Goal: Transaction & Acquisition: Purchase product/service

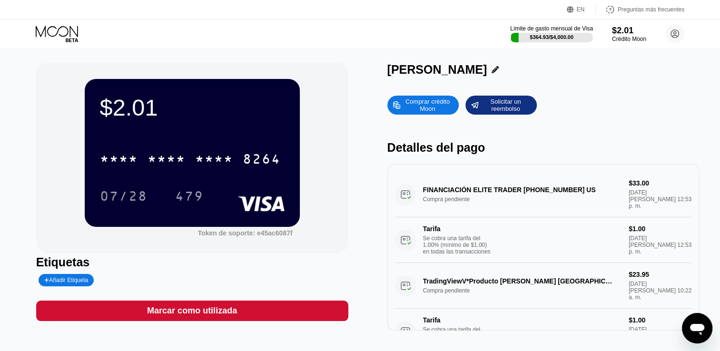
click at [409, 106] on div "Comprar crédito Moon" at bounding box center [427, 105] width 52 height 15
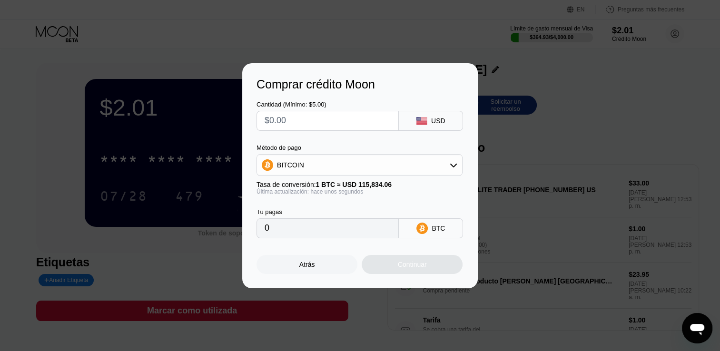
click at [307, 125] on input "text" at bounding box center [328, 120] width 126 height 19
type input "$6"
type input "0.00005180"
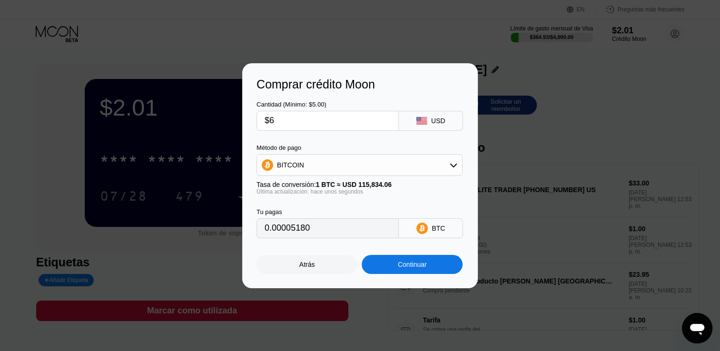
type input "$66"
type input "0.00056979"
type input "$66"
click at [425, 169] on div "BITCOIN" at bounding box center [359, 165] width 205 height 19
click at [324, 210] on div "USDT en TRON" at bounding box center [365, 212] width 179 height 8
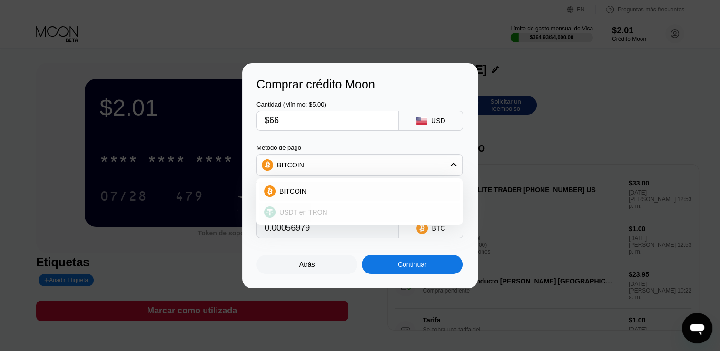
type input "66.67"
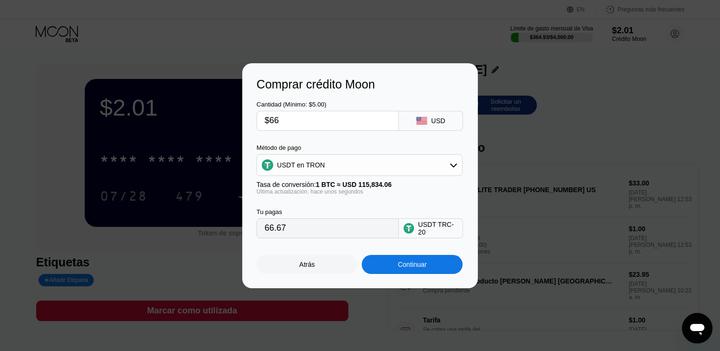
click at [418, 265] on div "Continuar" at bounding box center [412, 265] width 29 height 8
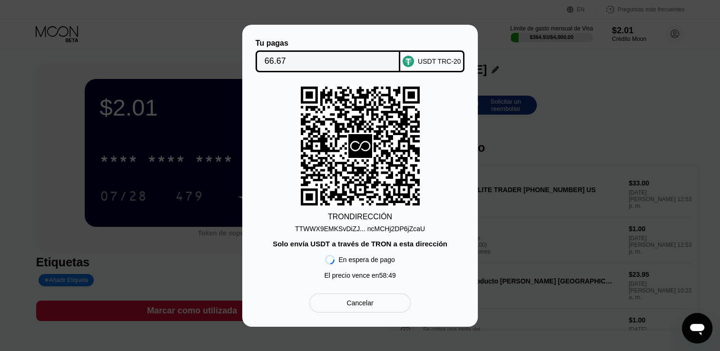
click at [407, 232] on div "TTWWX9EMKSvDiZJ... ncMCHj2DP6jZcaU" at bounding box center [360, 229] width 130 height 8
click at [458, 10] on div at bounding box center [363, 175] width 727 height 351
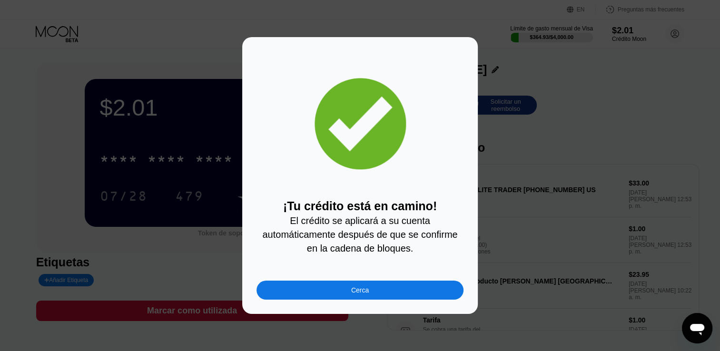
click at [363, 294] on div "Cerca" at bounding box center [360, 291] width 18 height 8
